Goal: Obtain resource: Obtain resource

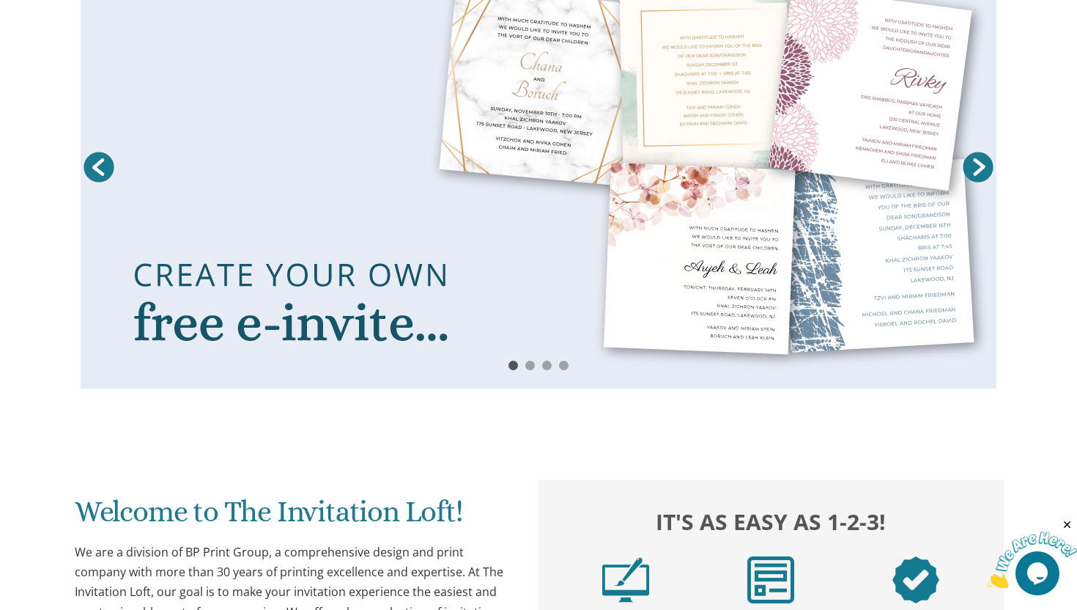
scroll to position [282, 0]
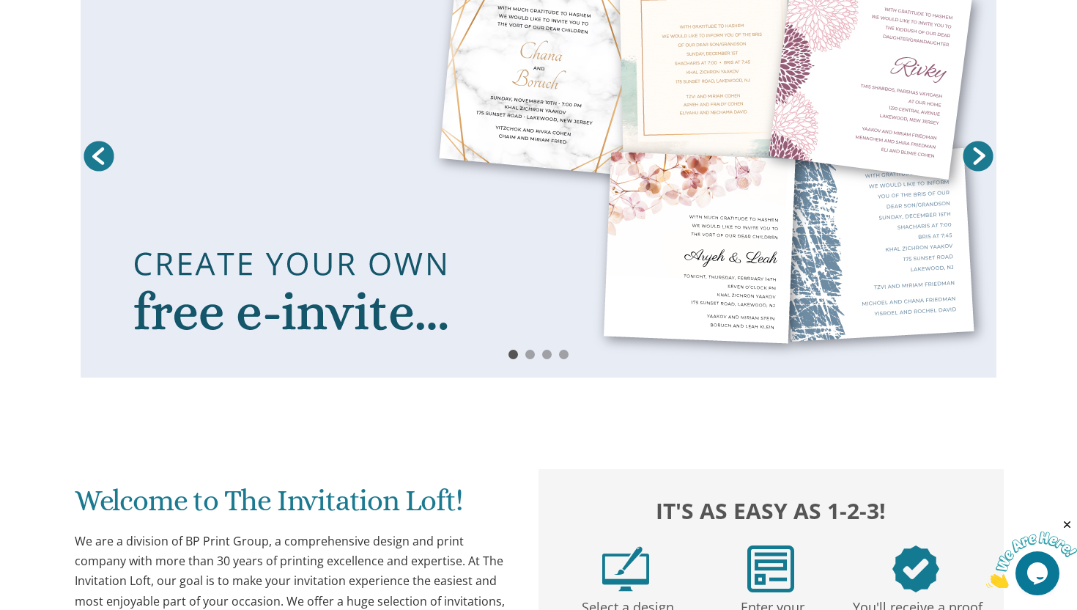
click at [980, 155] on link "Next" at bounding box center [978, 156] width 37 height 37
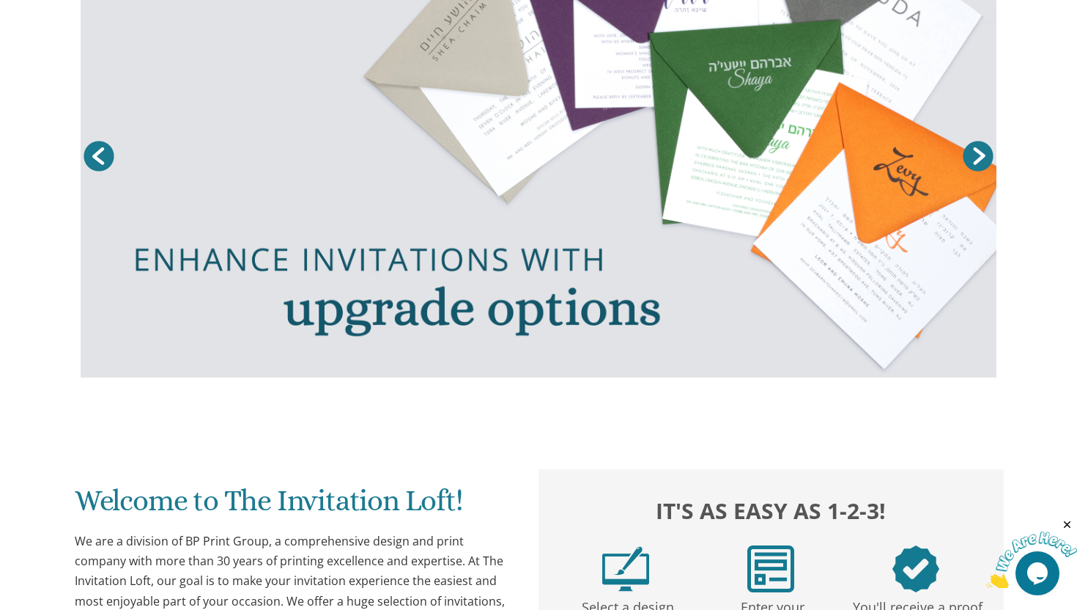
click at [980, 155] on link "Next" at bounding box center [978, 156] width 37 height 37
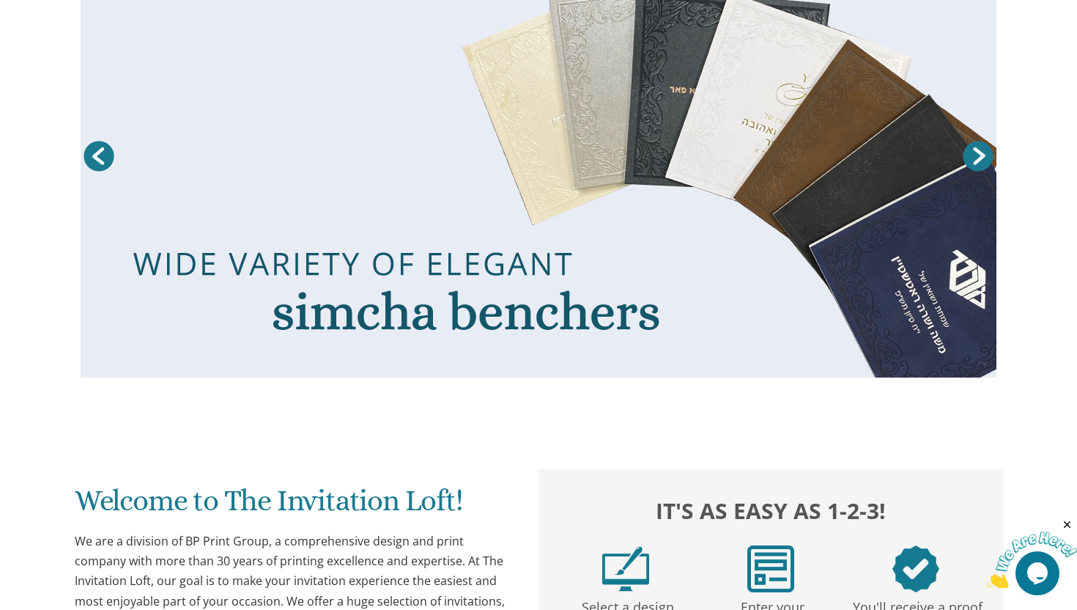
click at [980, 155] on link "Next" at bounding box center [978, 156] width 37 height 37
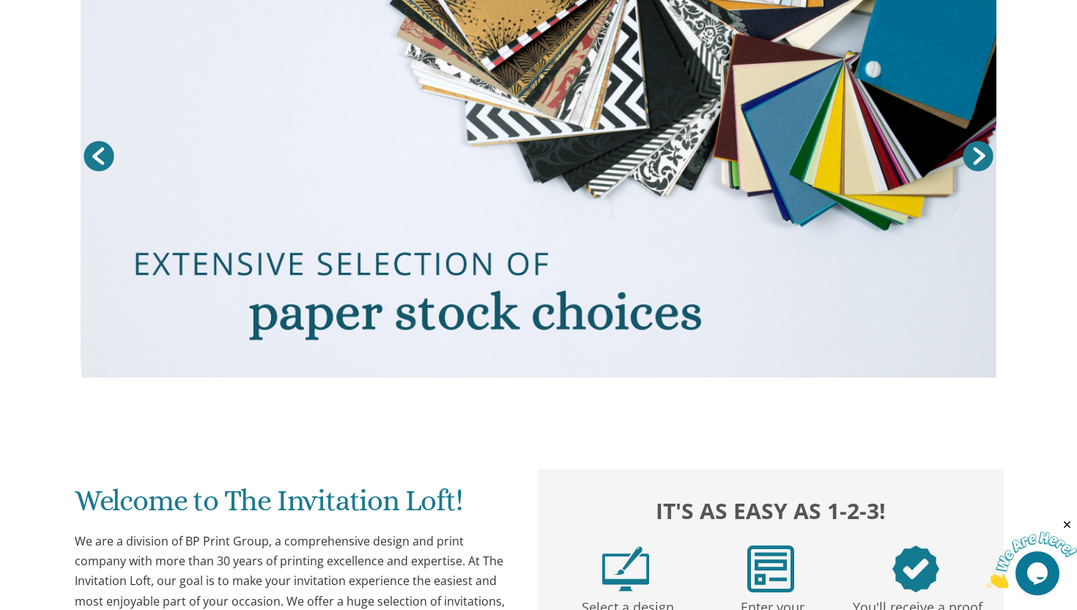
click at [980, 155] on link "Next" at bounding box center [978, 156] width 37 height 37
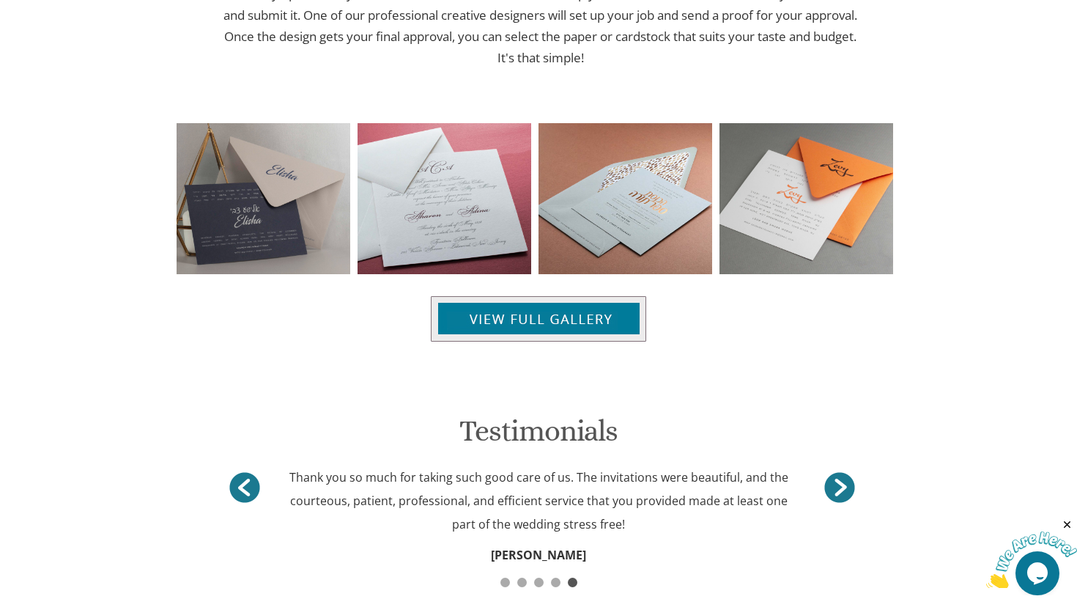
scroll to position [1550, 0]
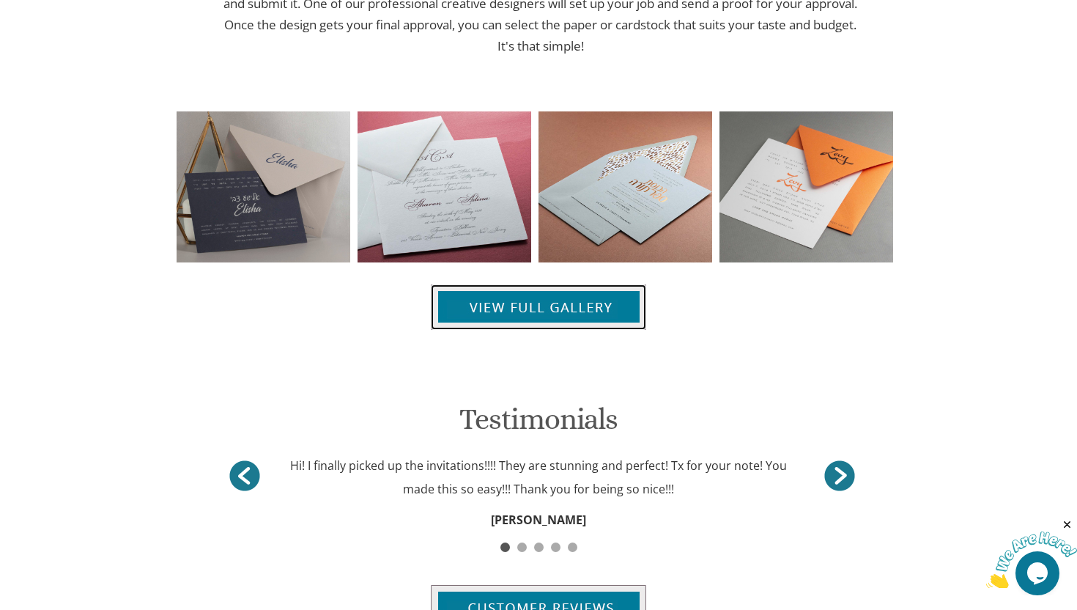
click at [620, 306] on img at bounding box center [538, 306] width 215 height 45
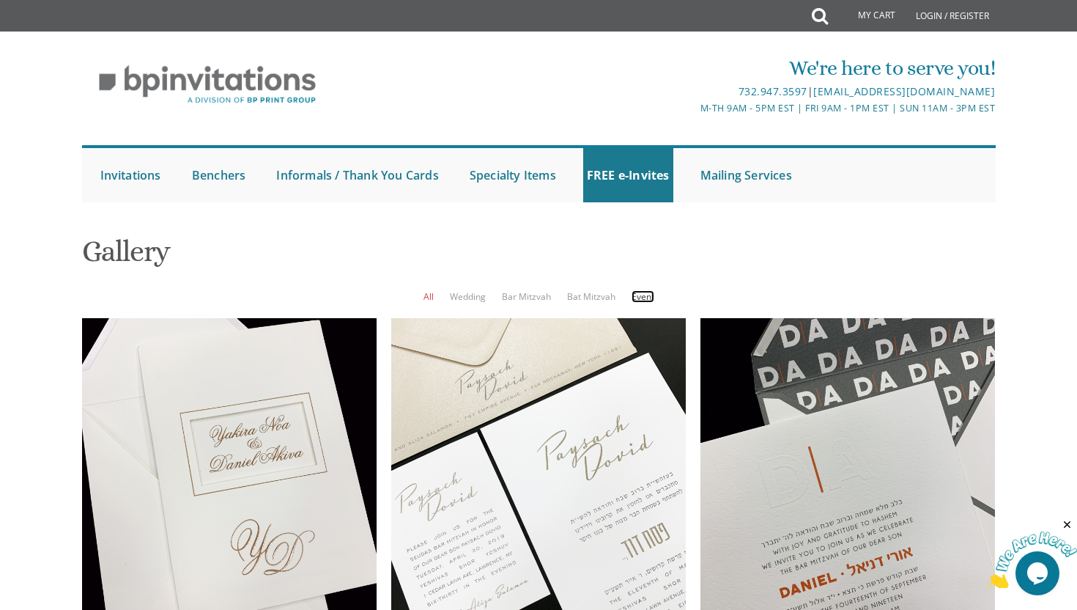
click at [642, 299] on link "Event" at bounding box center [643, 296] width 23 height 12
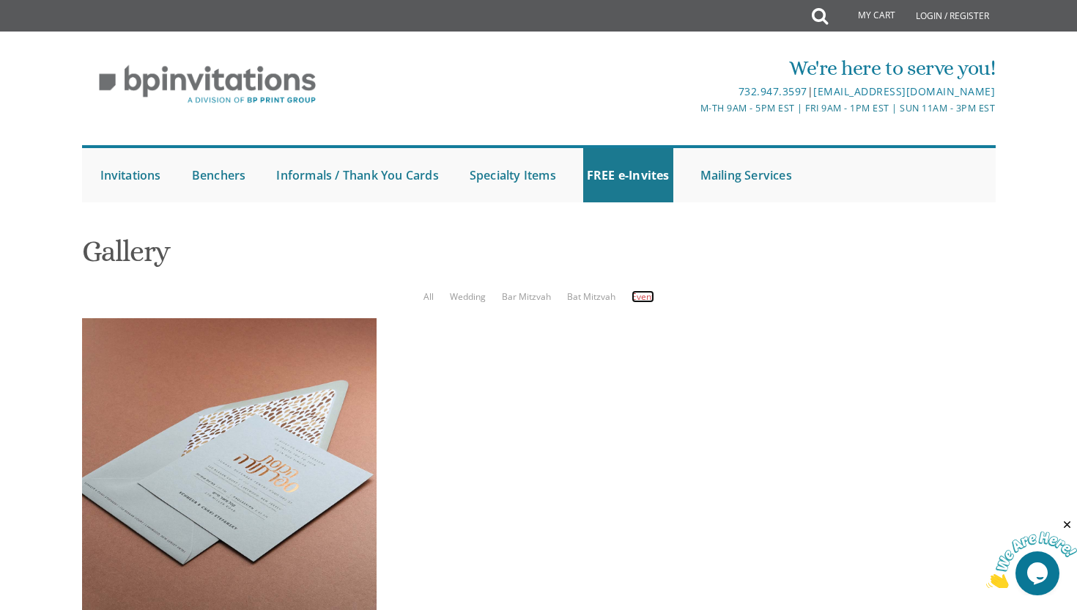
scroll to position [3, 0]
click at [429, 293] on link "All" at bounding box center [429, 296] width 10 height 12
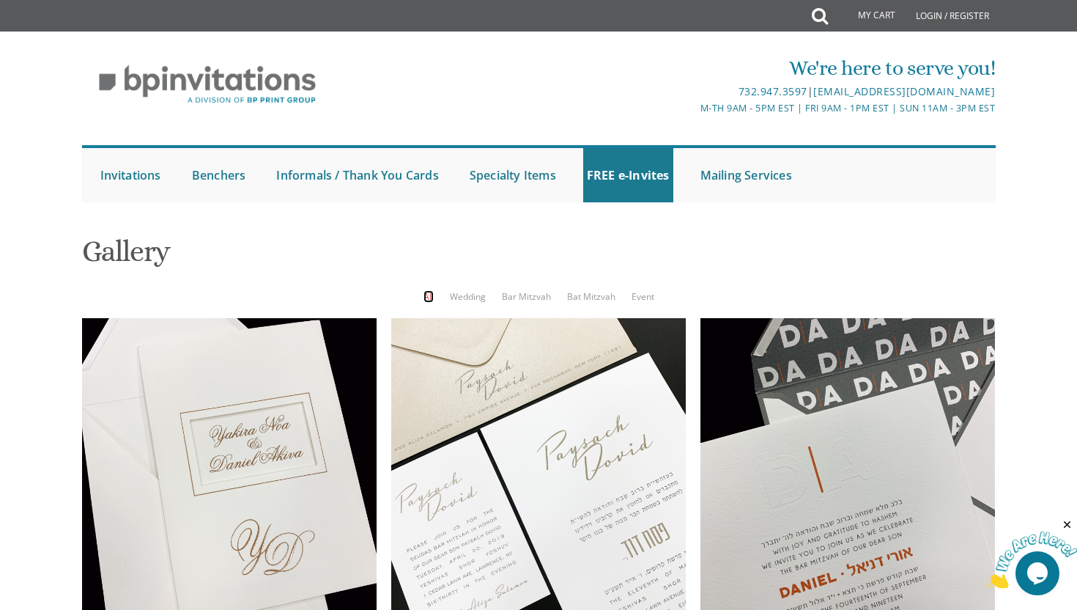
scroll to position [1251, 0]
click at [623, 168] on link "FREE e-Invites" at bounding box center [628, 175] width 90 height 54
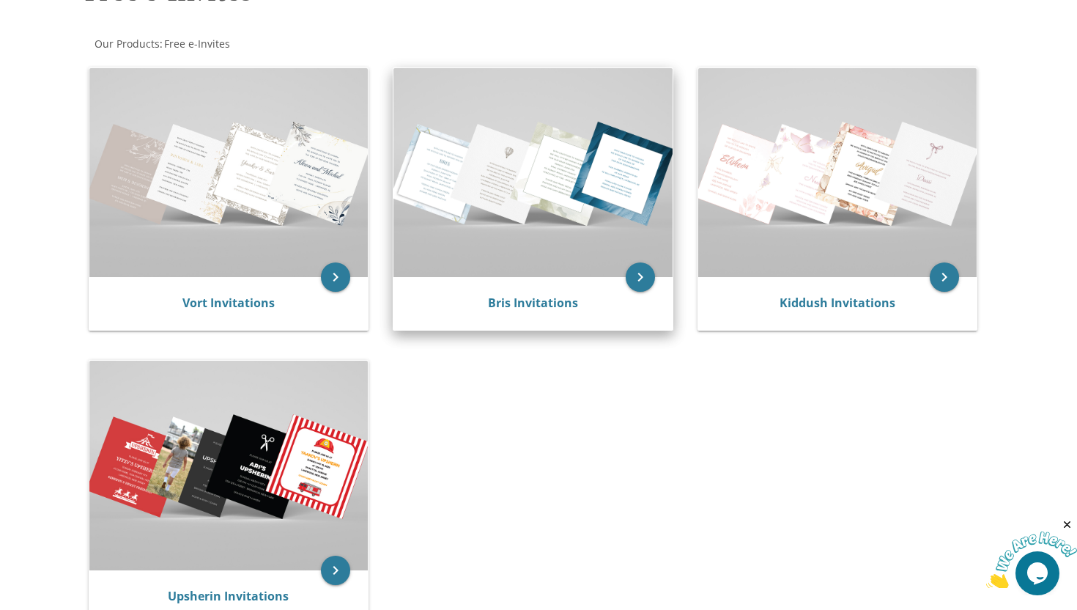
scroll to position [266, 0]
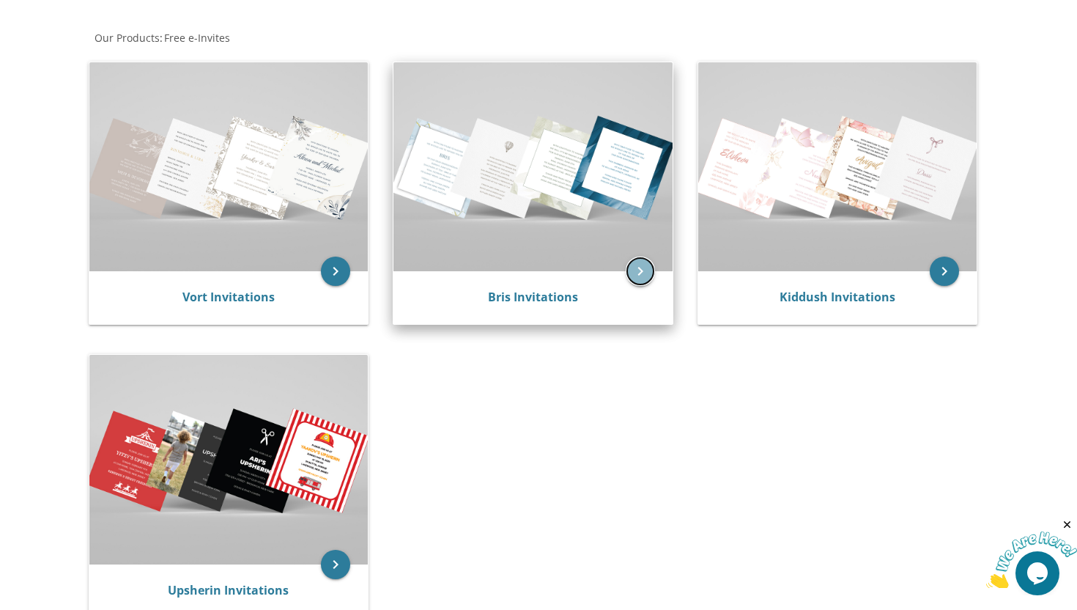
click at [654, 270] on icon "keyboard_arrow_right" at bounding box center [640, 270] width 29 height 29
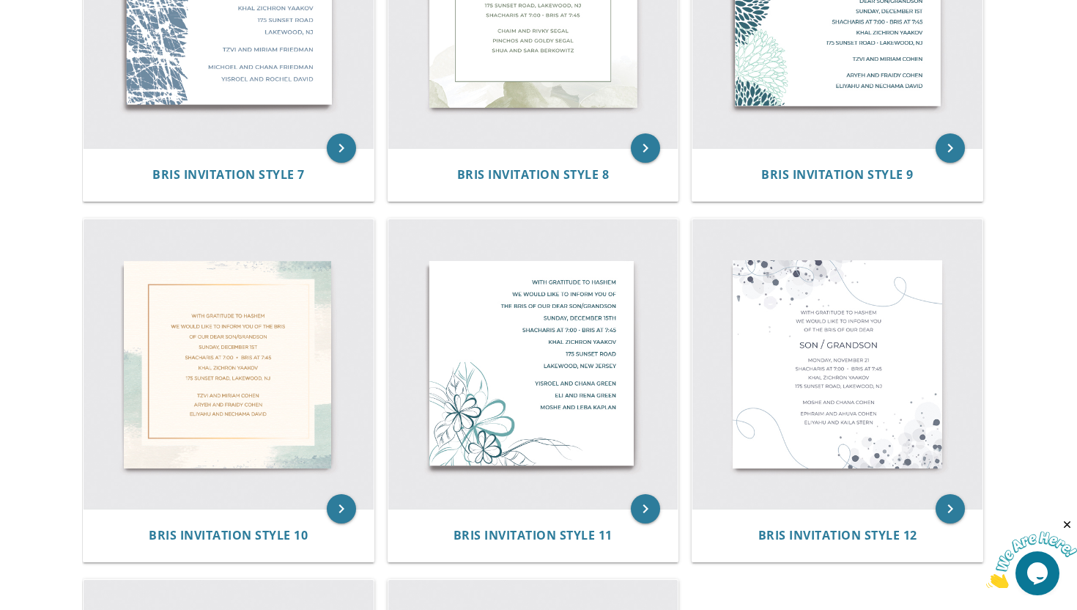
scroll to position [1210, 0]
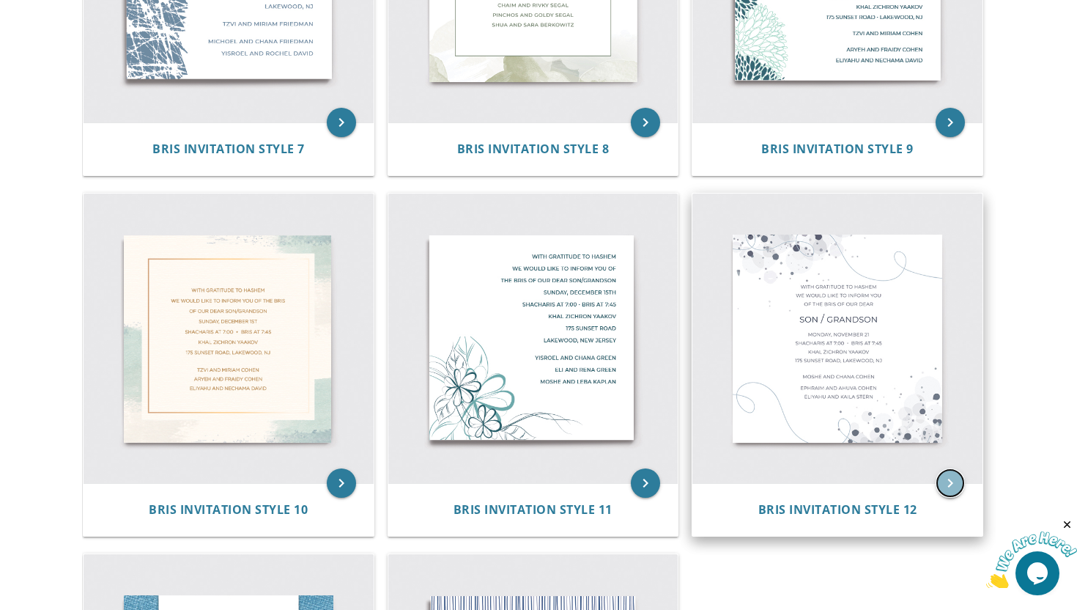
click at [950, 481] on icon "keyboard_arrow_right" at bounding box center [950, 482] width 29 height 29
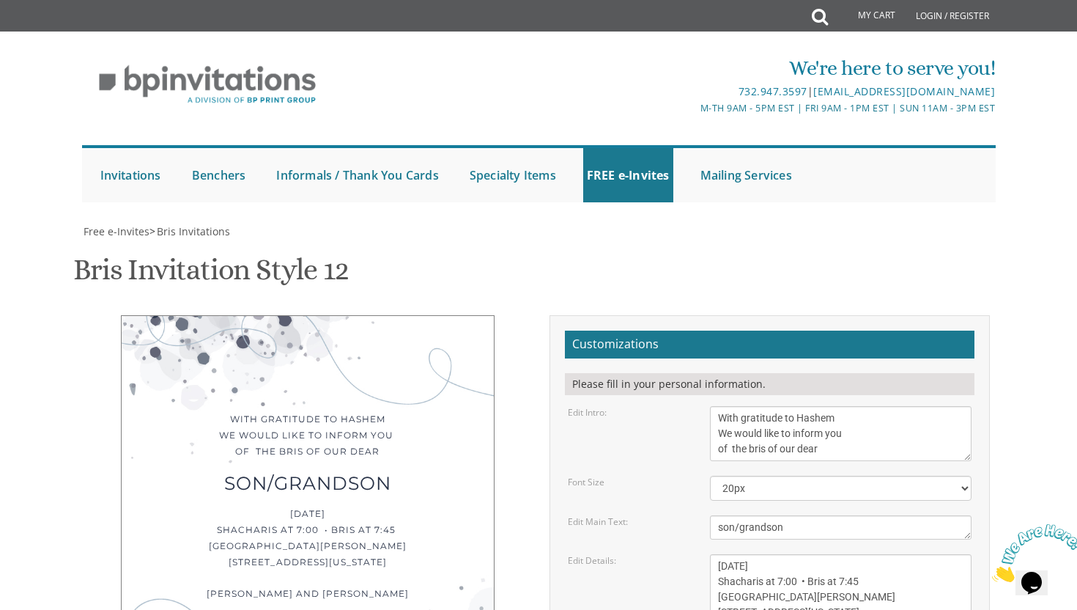
scroll to position [276, 0]
drag, startPoint x: 843, startPoint y: 372, endPoint x: 699, endPoint y: 382, distance: 144.7
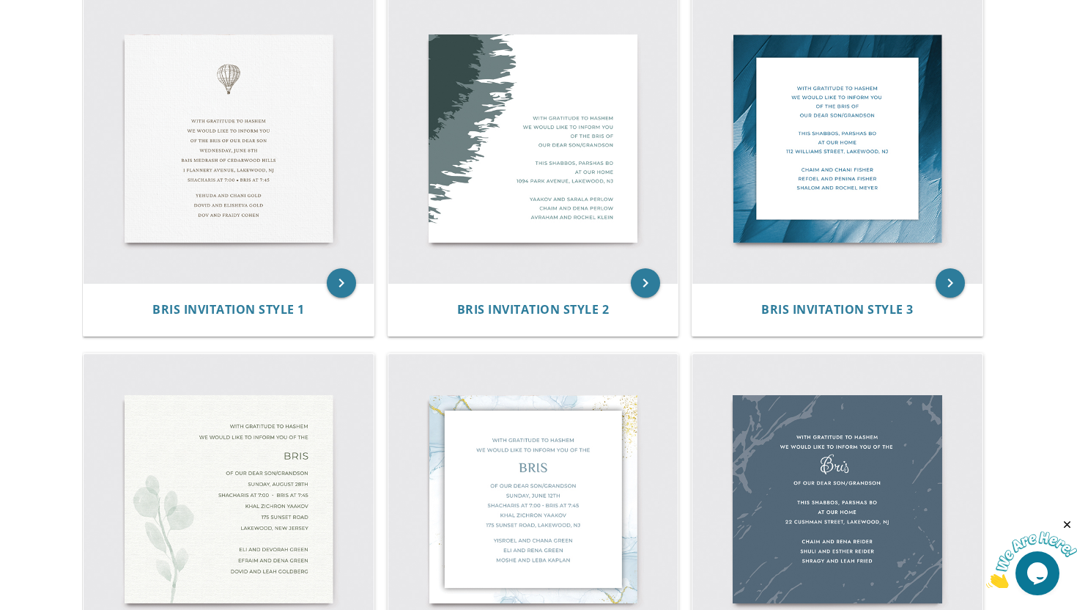
scroll to position [329, 0]
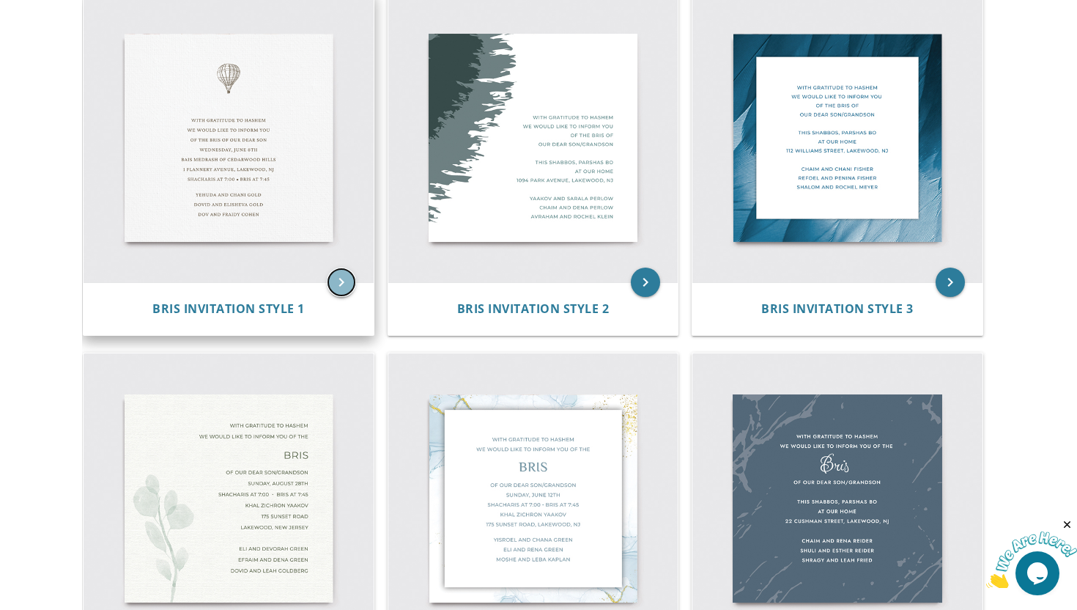
click at [346, 282] on icon "keyboard_arrow_right" at bounding box center [341, 281] width 29 height 29
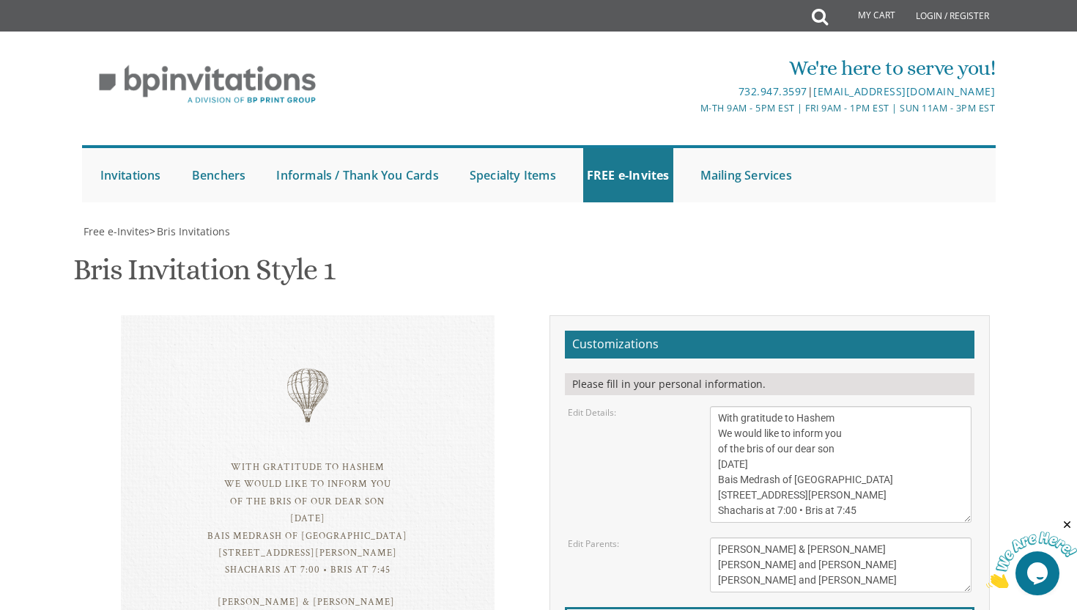
scroll to position [246, 0]
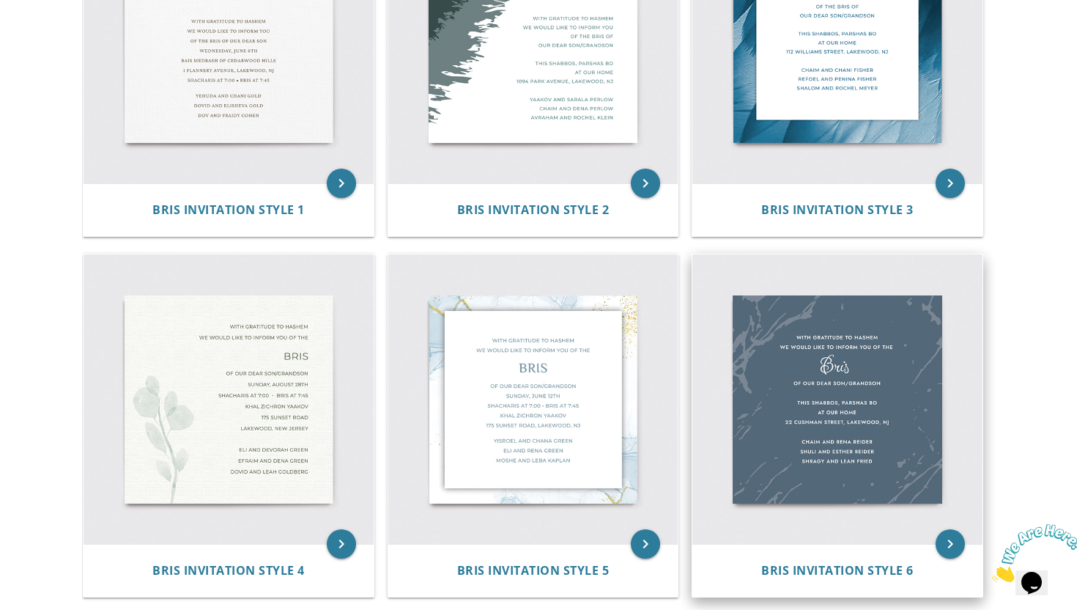
scroll to position [473, 0]
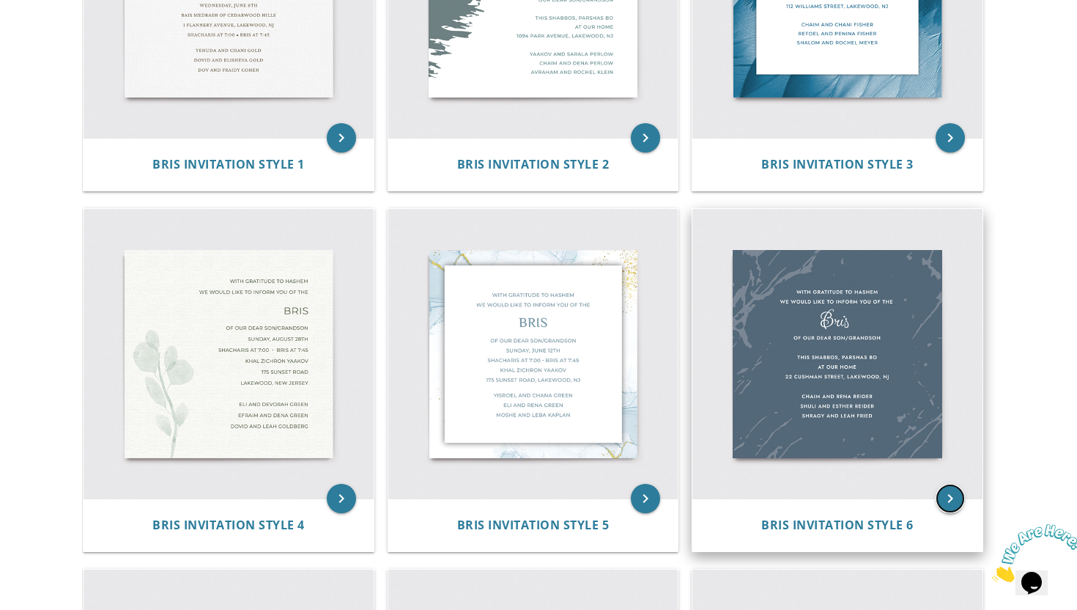
click at [943, 499] on icon "keyboard_arrow_right" at bounding box center [950, 498] width 29 height 29
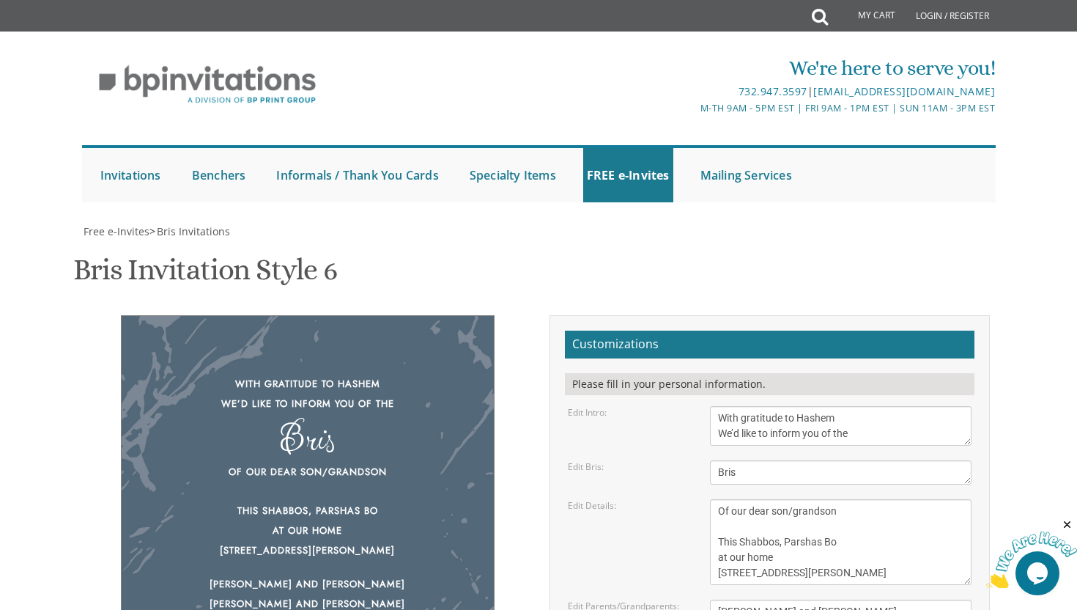
scroll to position [221, 0]
drag, startPoint x: 844, startPoint y: 415, endPoint x: 703, endPoint y: 385, distance: 143.9
type textarea "[PERSON_NAME] & [PERSON_NAME] [PERSON_NAME] & [PERSON_NAME] [PERSON_NAME] & [PE…"
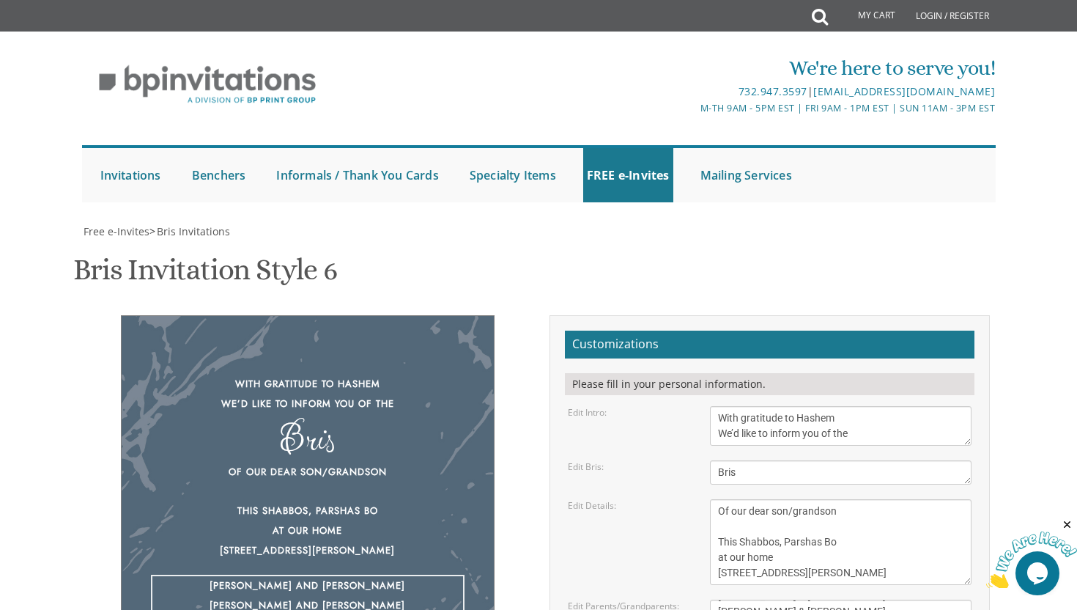
click at [404, 440] on div "With gratitude to Hashem We’d like to inform you of the Bris Of our dear son/gr…" at bounding box center [308, 501] width 374 height 373
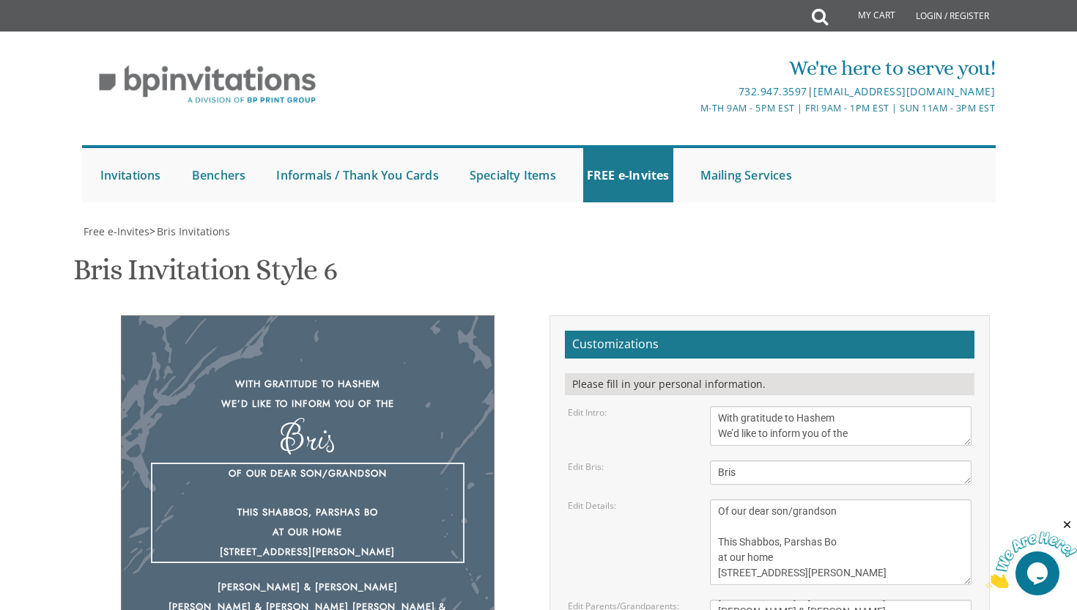
drag, startPoint x: 903, startPoint y: 350, endPoint x: 739, endPoint y: 306, distance: 169.9
click at [739, 499] on textarea "Of our dear son/grandson This Shabbos, Parshas Bo at our home [STREET_ADDRESS][…" at bounding box center [841, 542] width 262 height 86
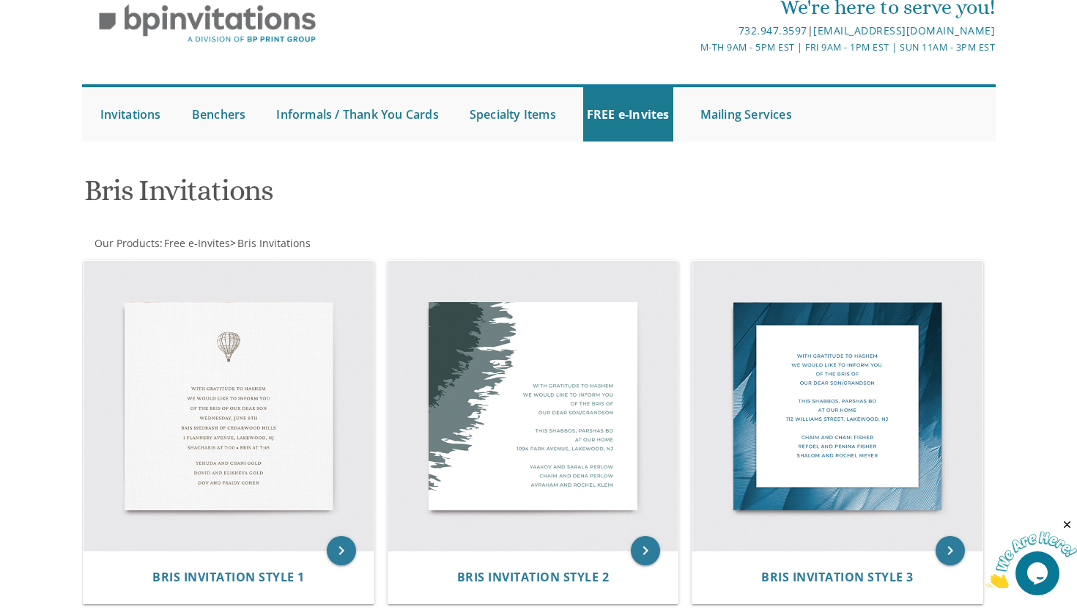
scroll to position [63, 0]
